Goal: Navigation & Orientation: Find specific page/section

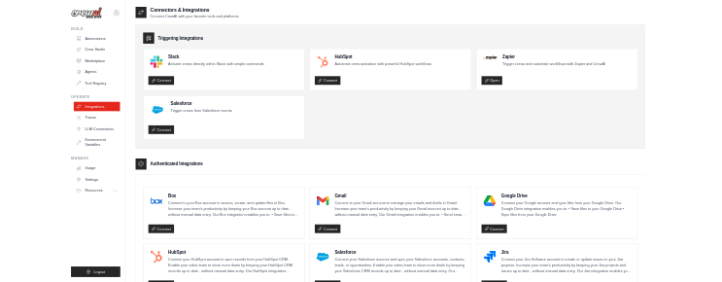
scroll to position [775, 0]
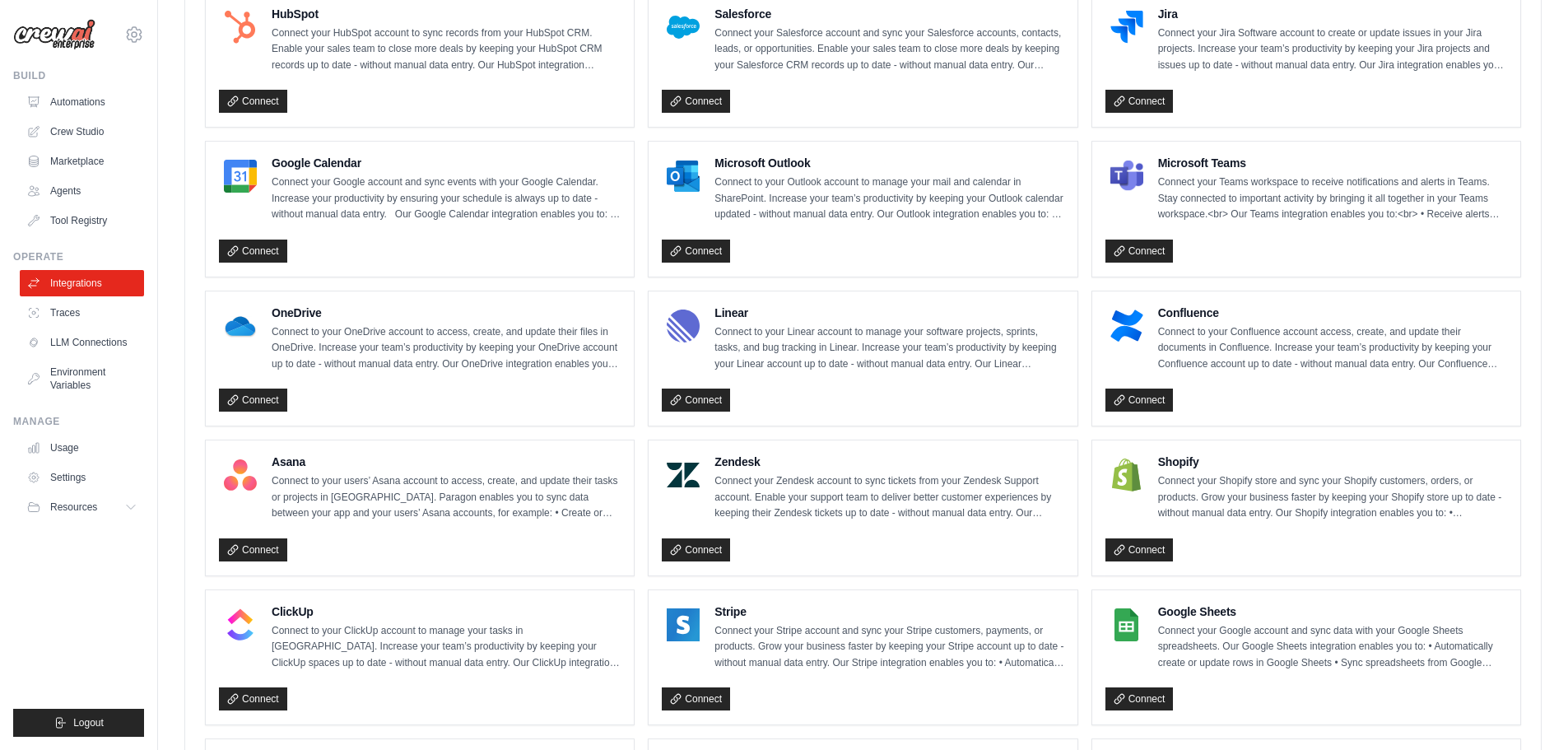
click at [13, 642] on div "[PERSON_NAME][EMAIL_ADDRESS][DOMAIN_NAME] Settings Build Automations Crew Studi…" at bounding box center [79, 375] width 158 height 750
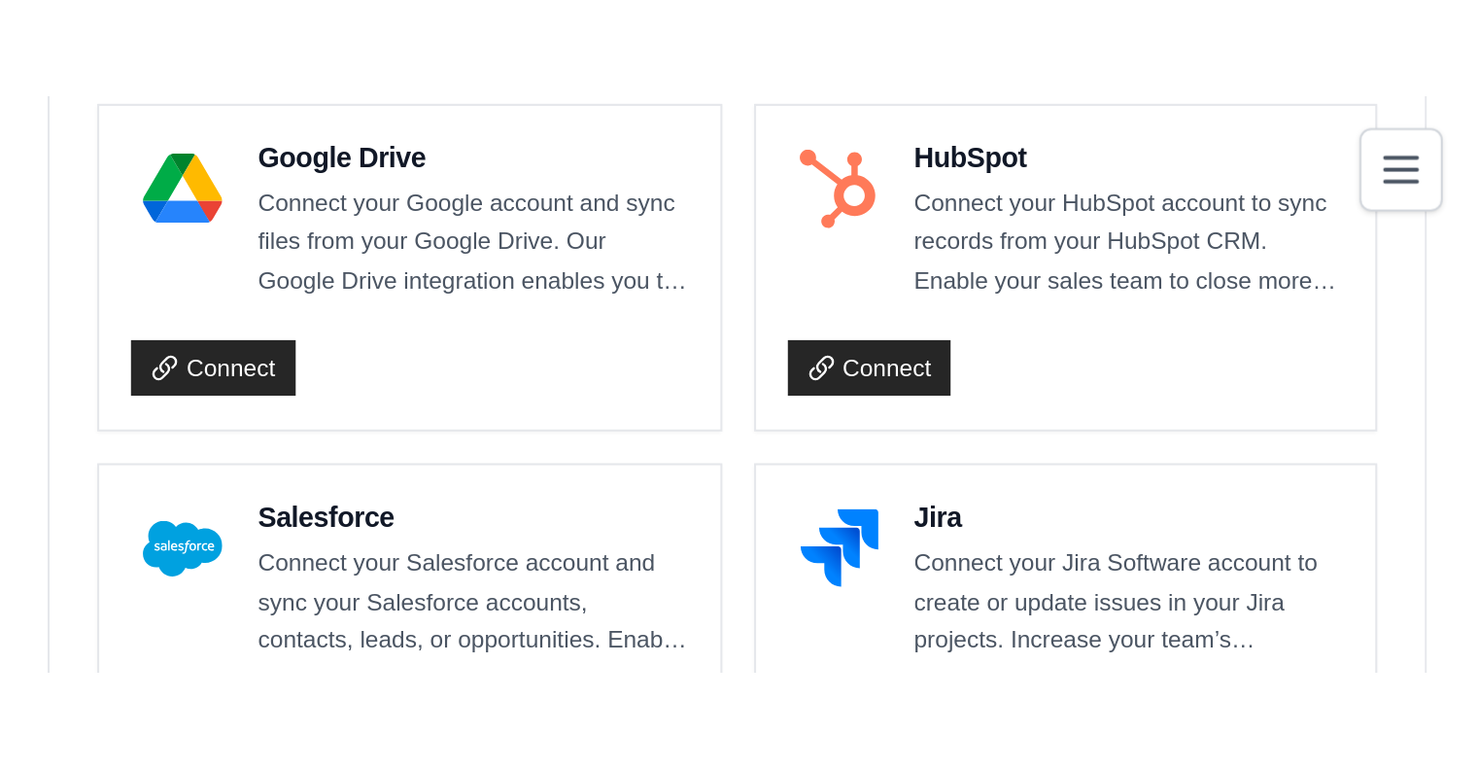
scroll to position [774, 0]
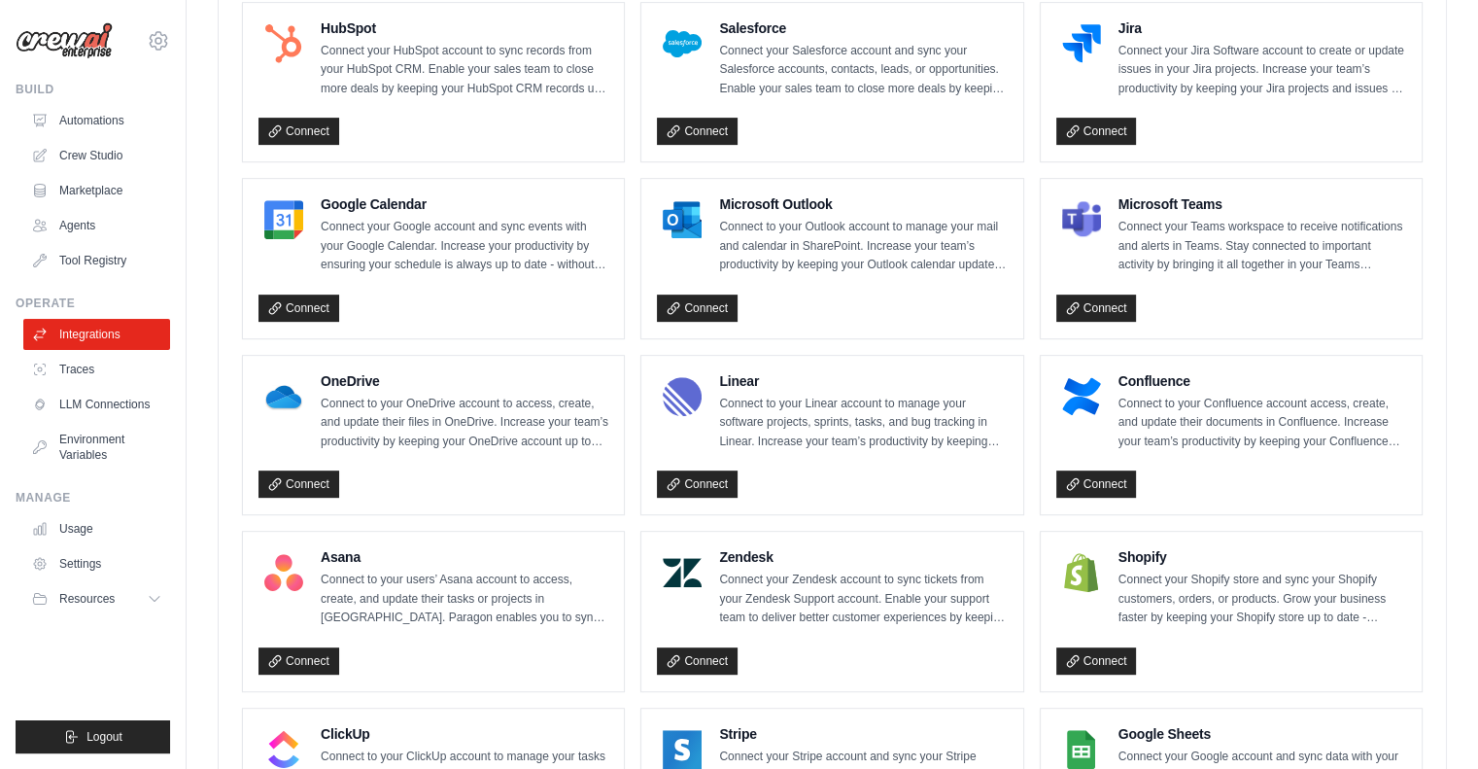
click at [209, 190] on div "Connectors & Integrations Connect CrewAI with your favorite tools and platforms…" at bounding box center [833, 257] width 1292 height 2023
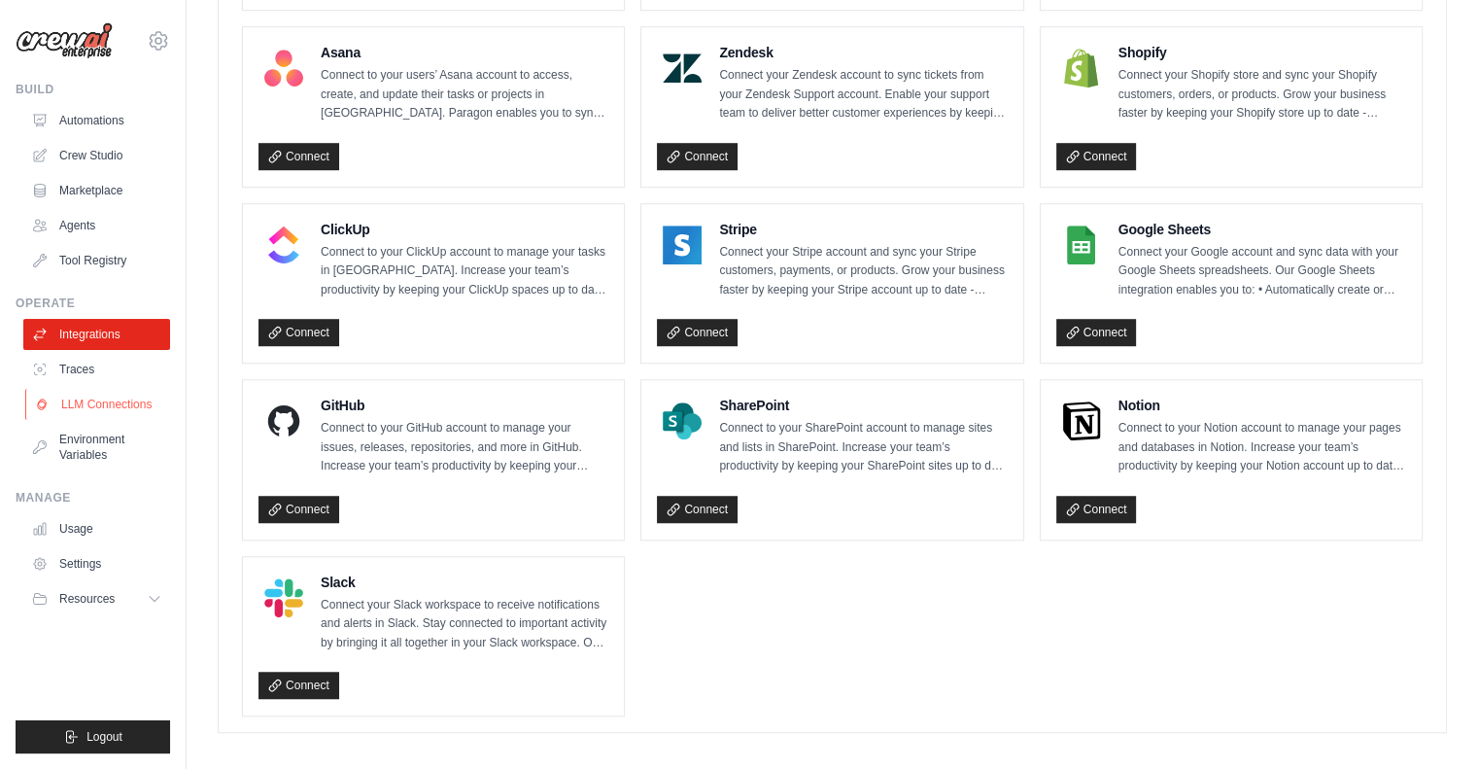
click at [120, 409] on link "LLM Connections" at bounding box center [98, 404] width 147 height 31
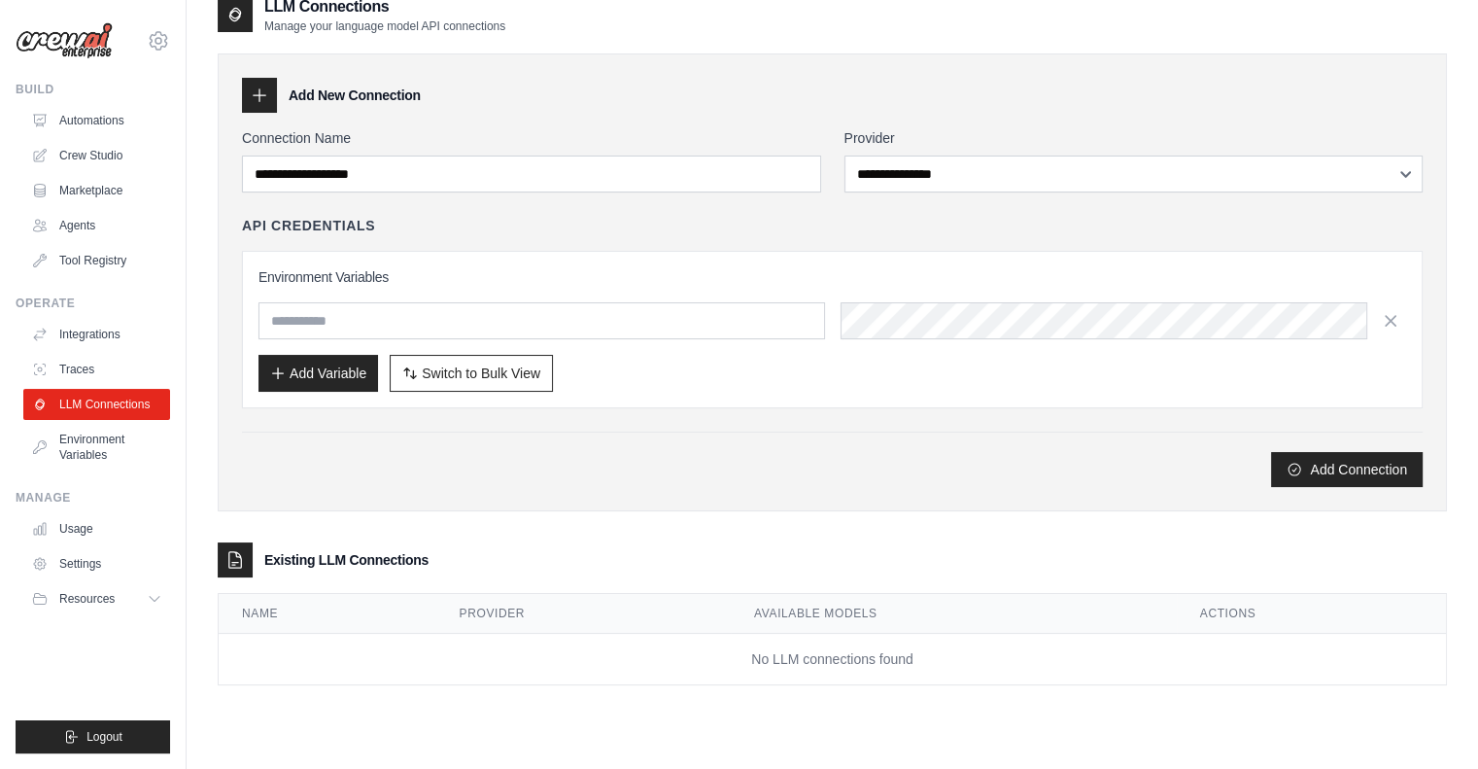
scroll to position [39, 0]
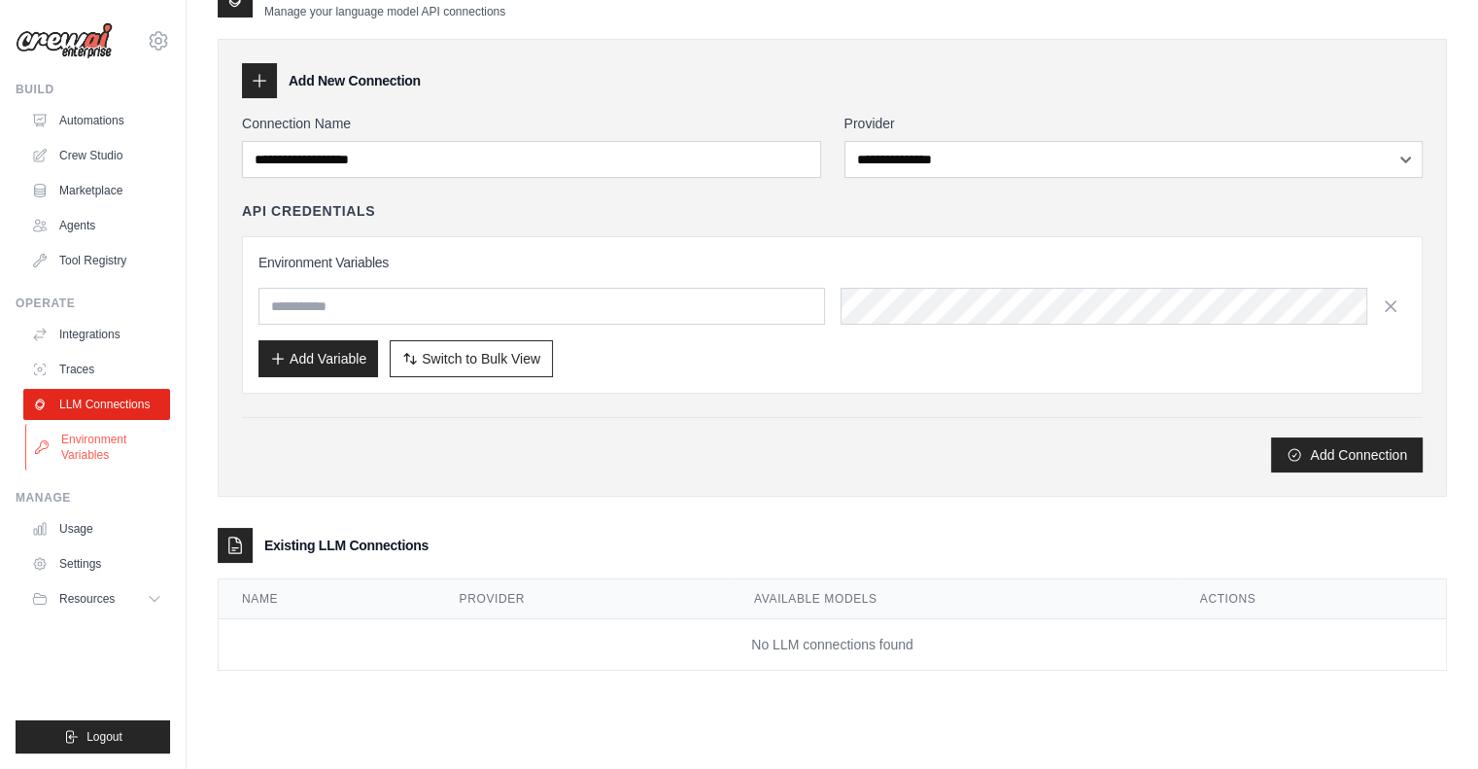
click at [93, 448] on link "Environment Variables" at bounding box center [98, 447] width 147 height 47
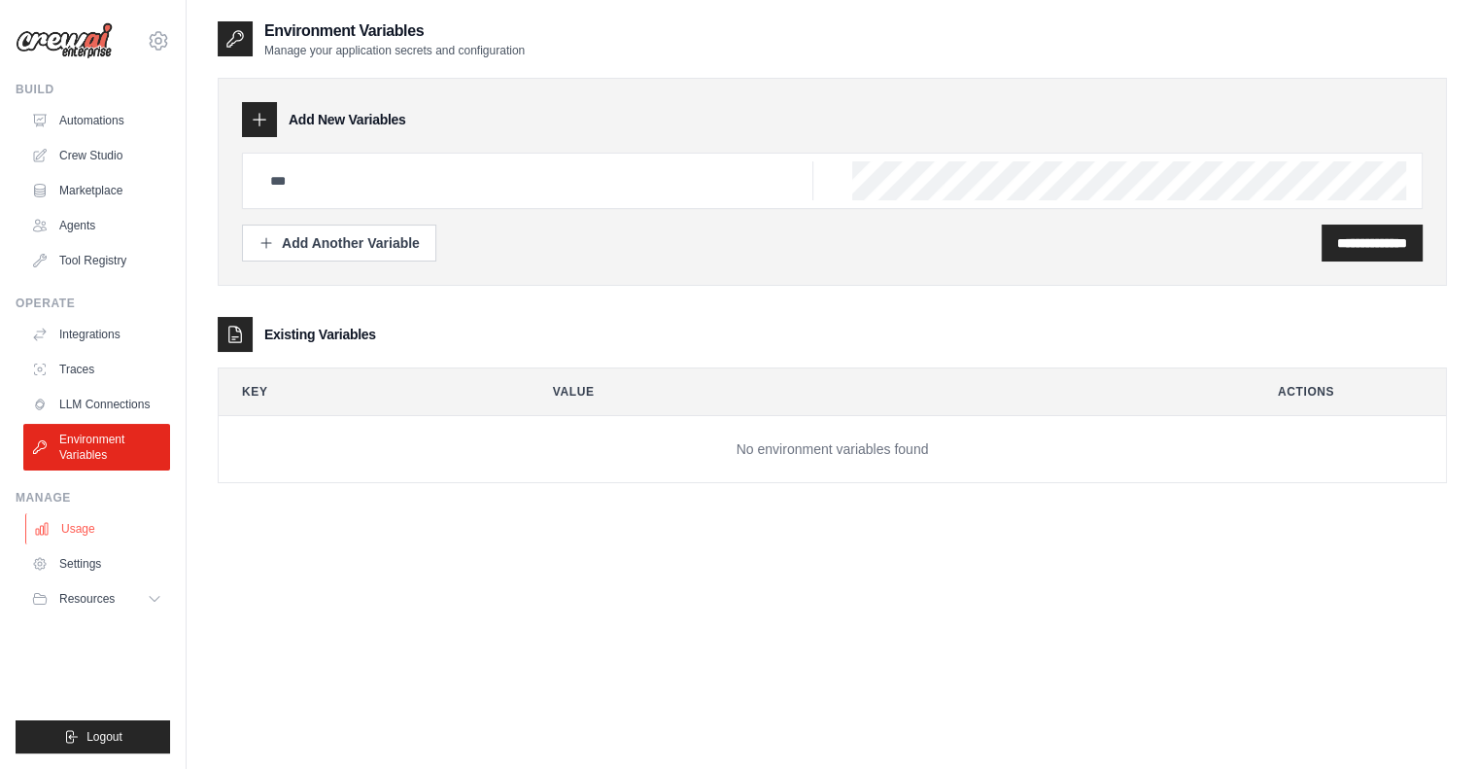
click at [95, 528] on link "Usage" at bounding box center [98, 528] width 147 height 31
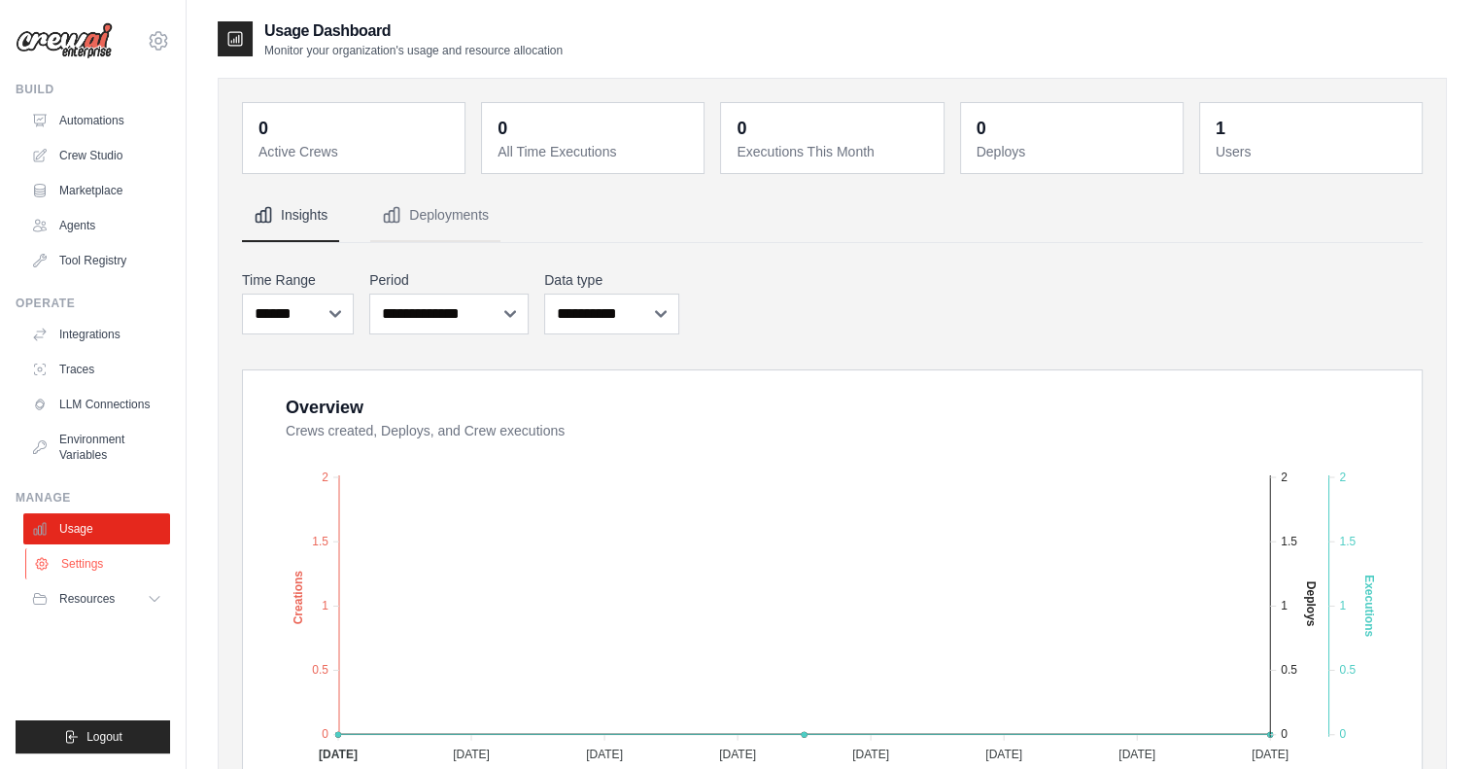
click at [78, 562] on link "Settings" at bounding box center [98, 563] width 147 height 31
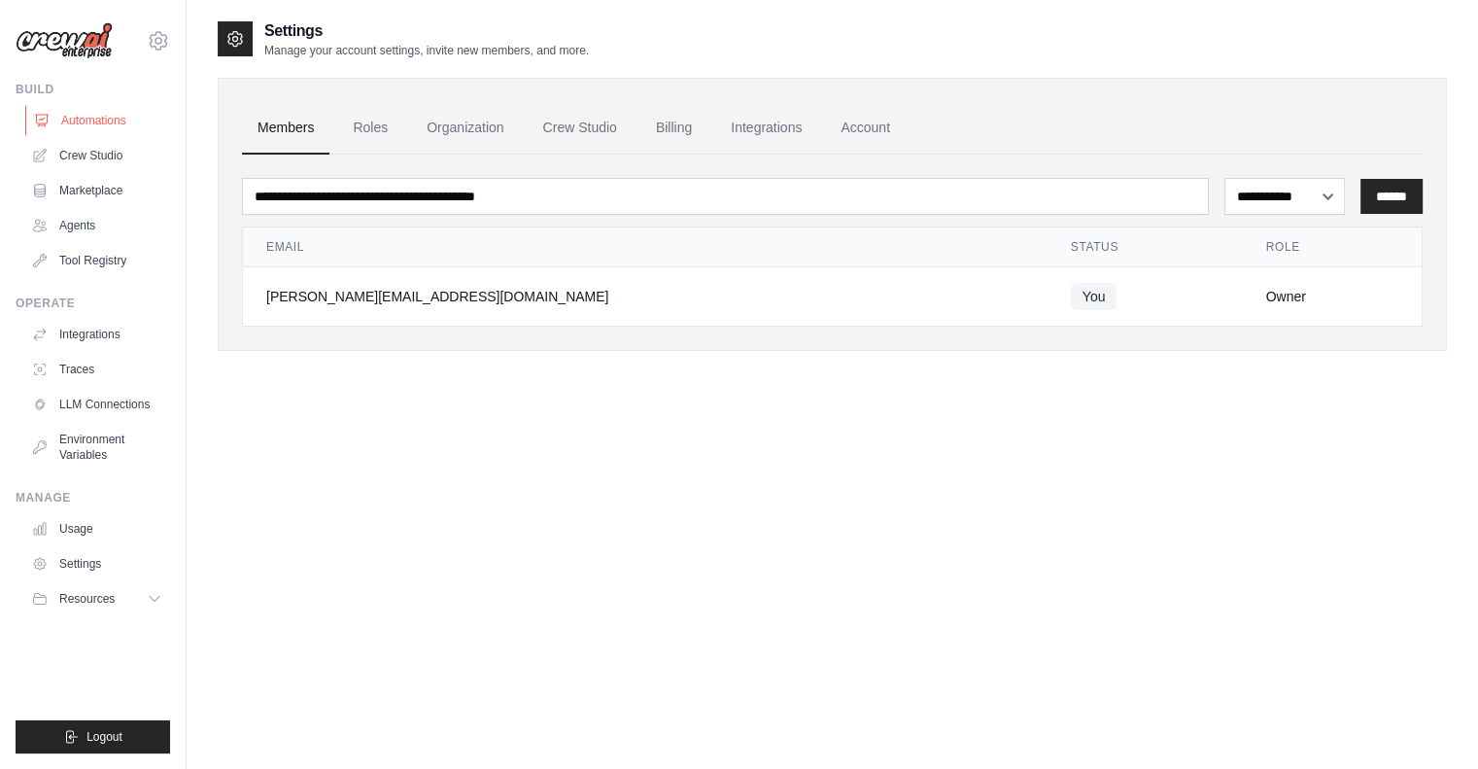
click at [117, 115] on link "Automations" at bounding box center [98, 120] width 147 height 31
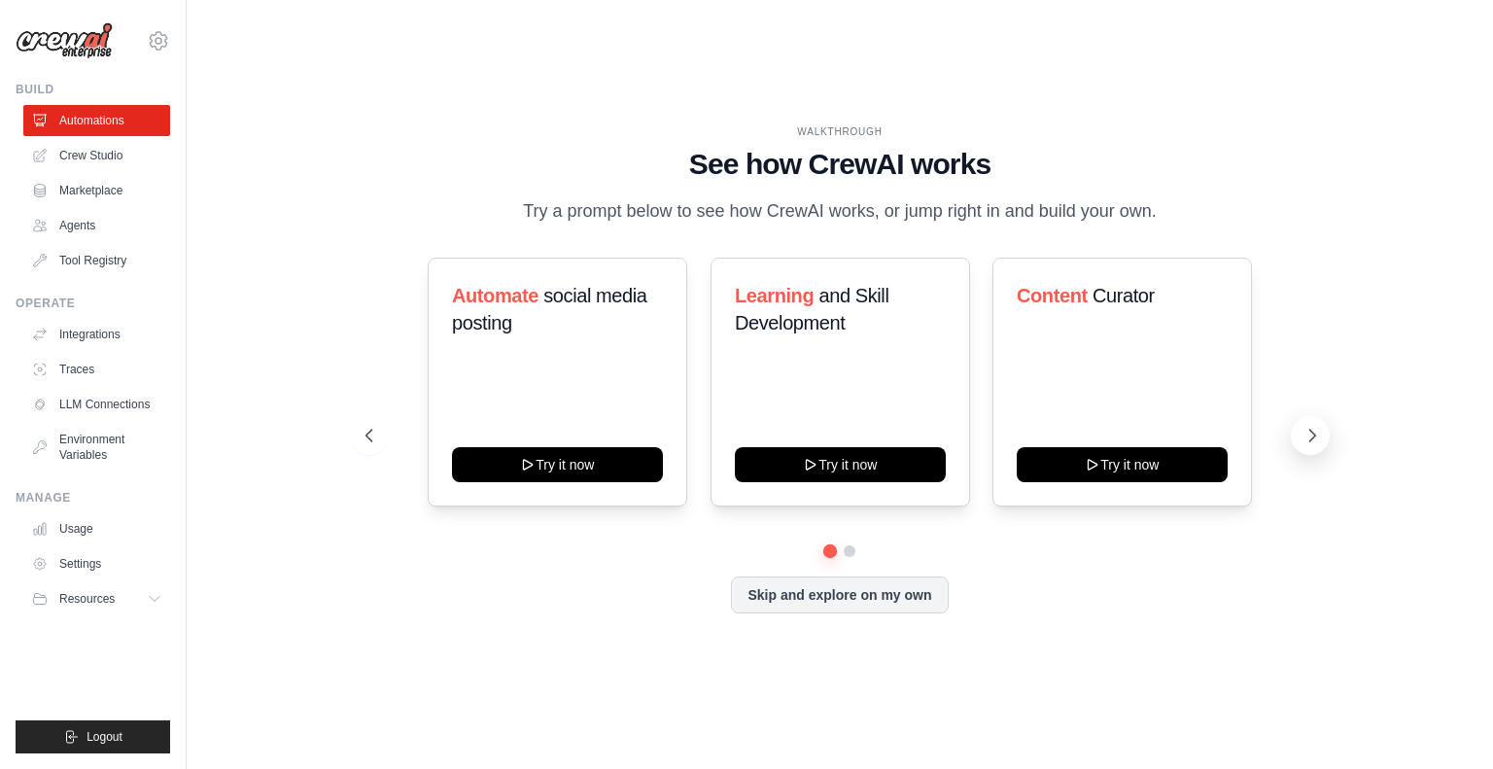
click at [1304, 455] on button at bounding box center [1310, 435] width 39 height 39
click at [100, 160] on link "Crew Studio" at bounding box center [98, 155] width 147 height 31
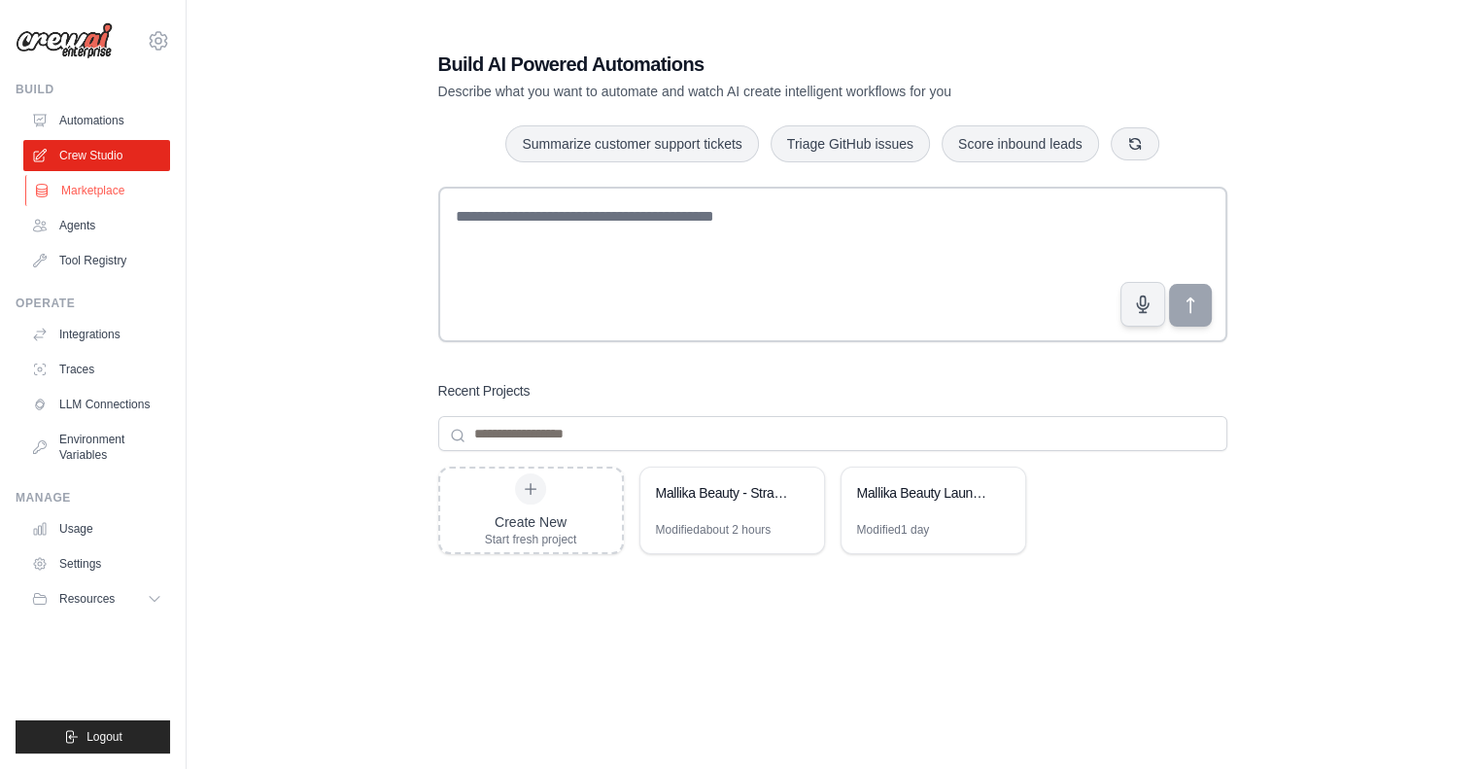
click at [105, 193] on link "Marketplace" at bounding box center [98, 190] width 147 height 31
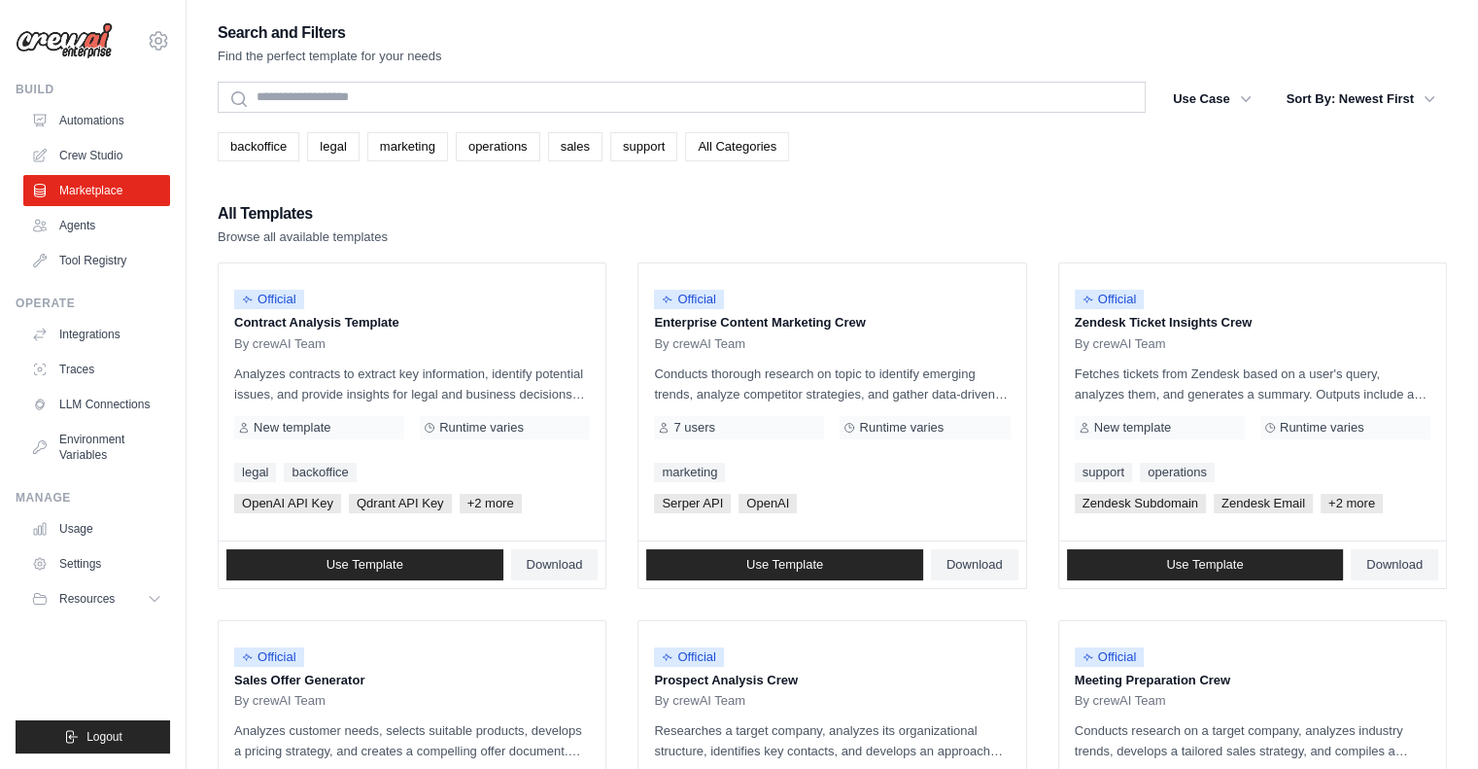
click at [784, 151] on link "All Categories" at bounding box center [737, 146] width 104 height 29
click at [603, 155] on link "sales" at bounding box center [575, 146] width 54 height 29
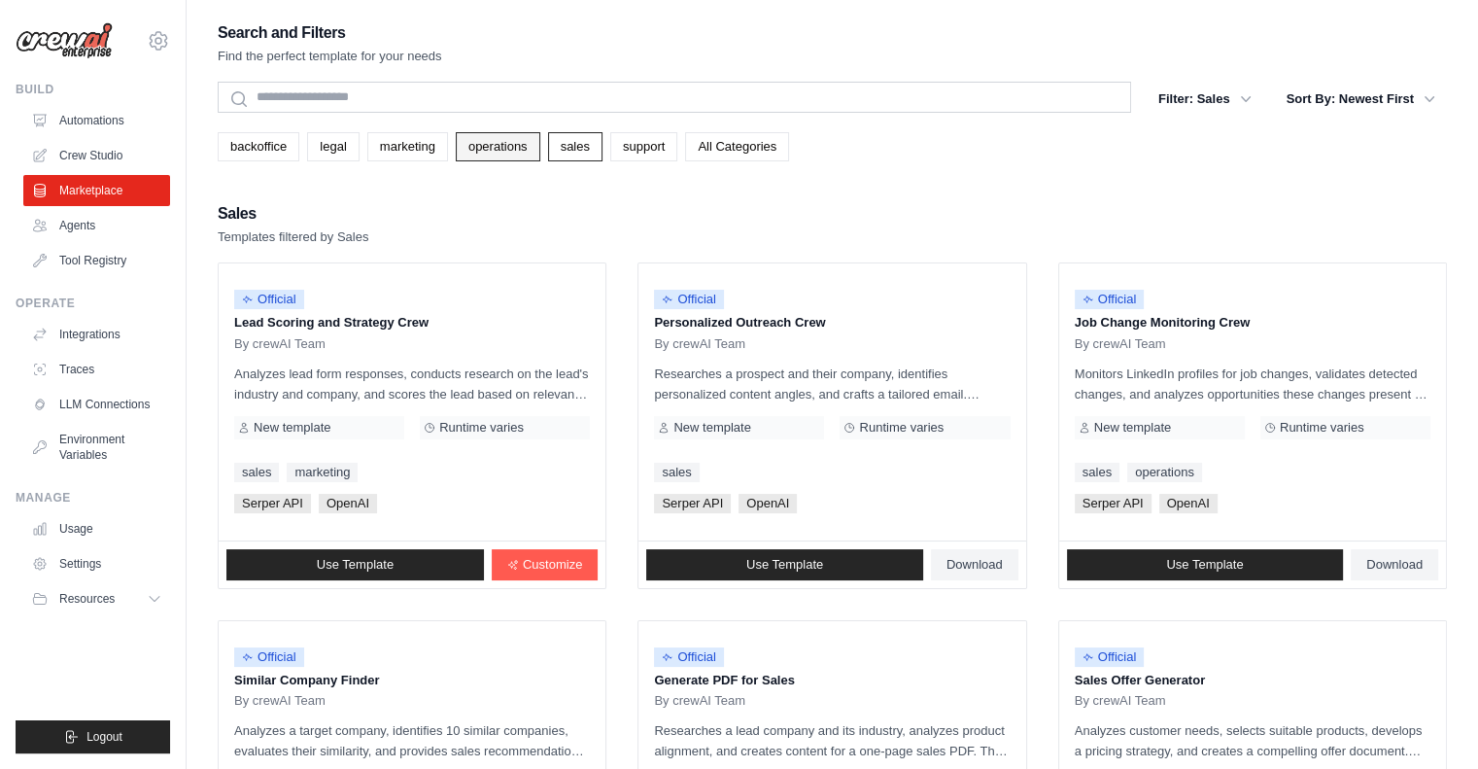
click at [536, 155] on link "operations" at bounding box center [498, 146] width 85 height 29
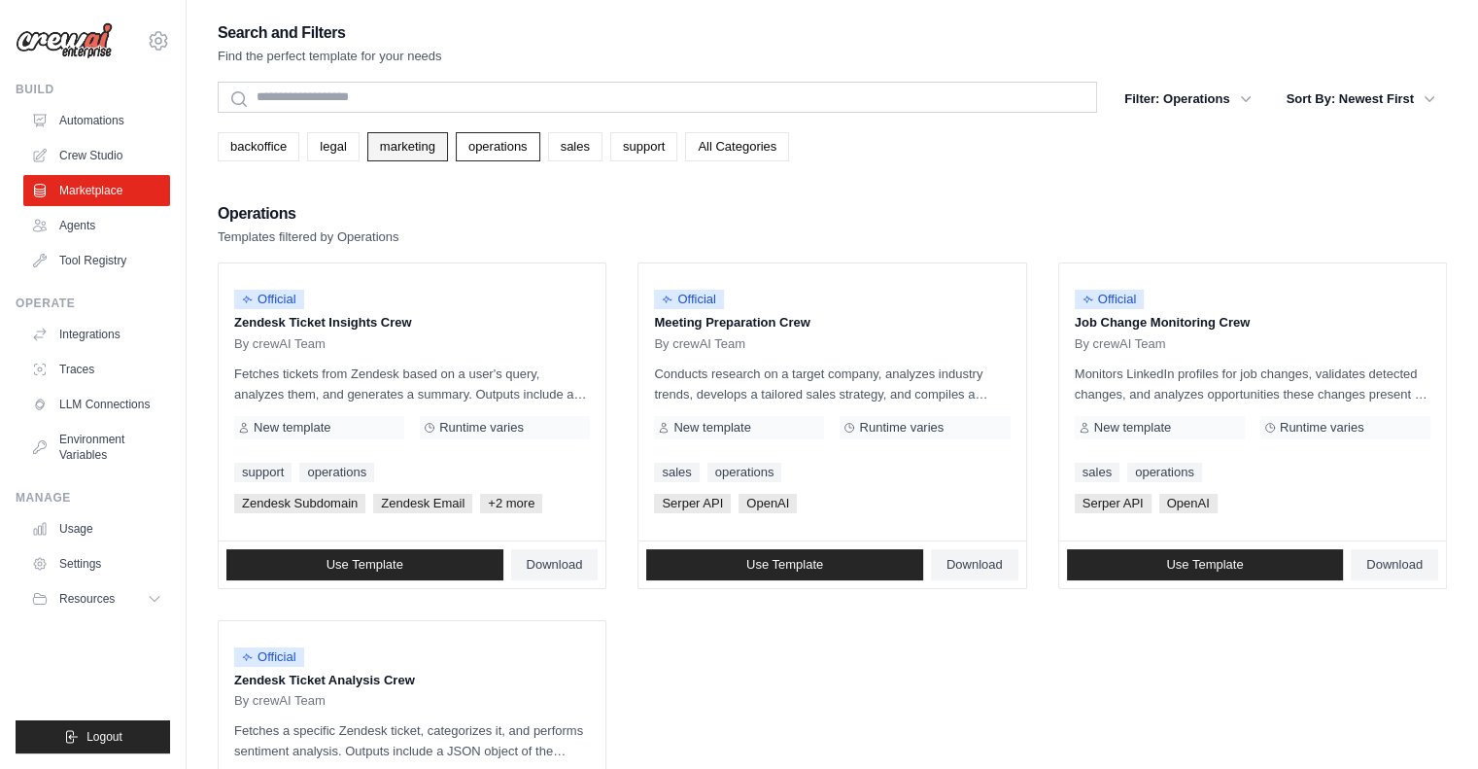
click at [448, 145] on link "marketing" at bounding box center [407, 146] width 81 height 29
